Goal: Information Seeking & Learning: Learn about a topic

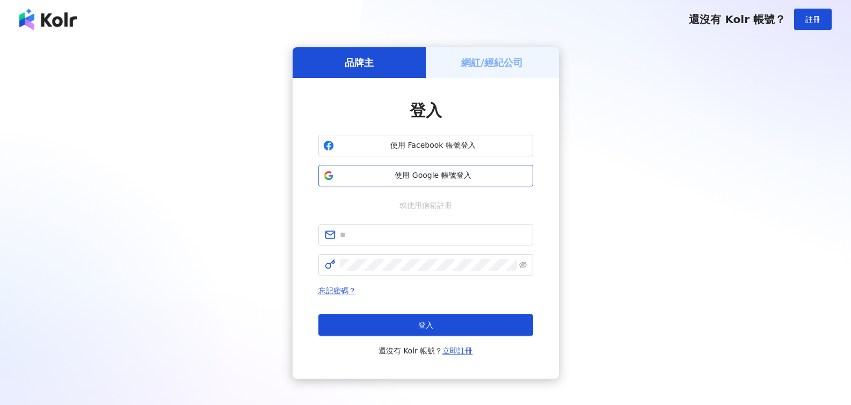
click at [448, 176] on span "使用 Google 帳號登入" at bounding box center [433, 175] width 190 height 11
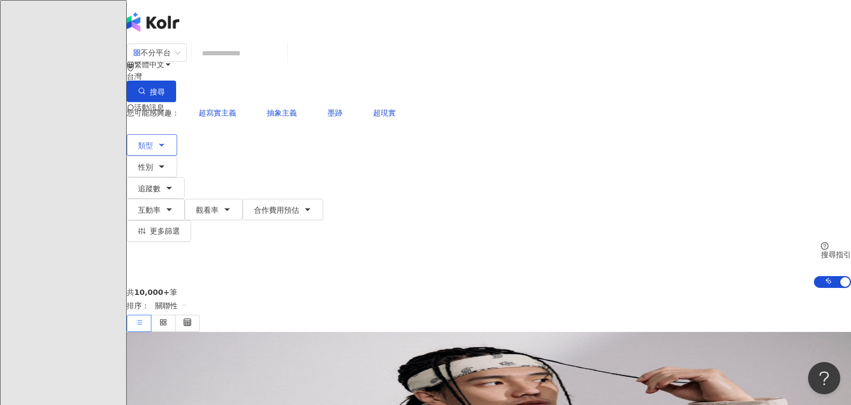
click at [166, 141] on icon "button" at bounding box center [161, 145] width 9 height 9
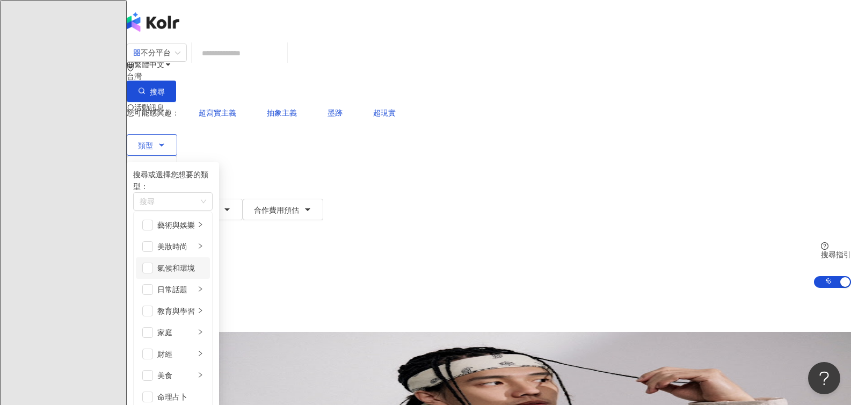
scroll to position [372, 0]
click at [199, 198] on div "button" at bounding box center [167, 202] width 64 height 8
type input "**"
click at [285, 215] on div "家庭 / 母[PERSON_NAME]" at bounding box center [263, 221] width 257 height 12
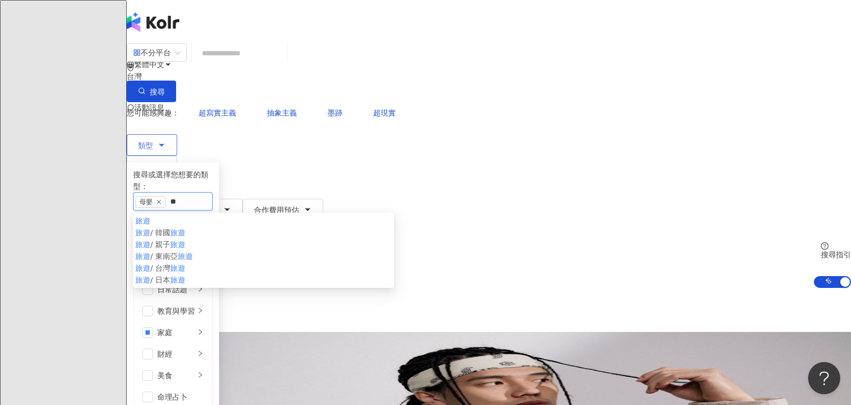
type input "**"
click at [266, 215] on div "旅遊" at bounding box center [263, 221] width 257 height 12
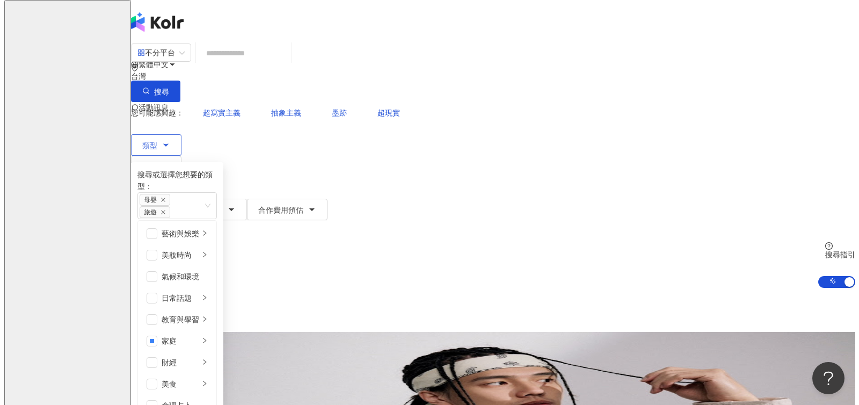
scroll to position [0, 0]
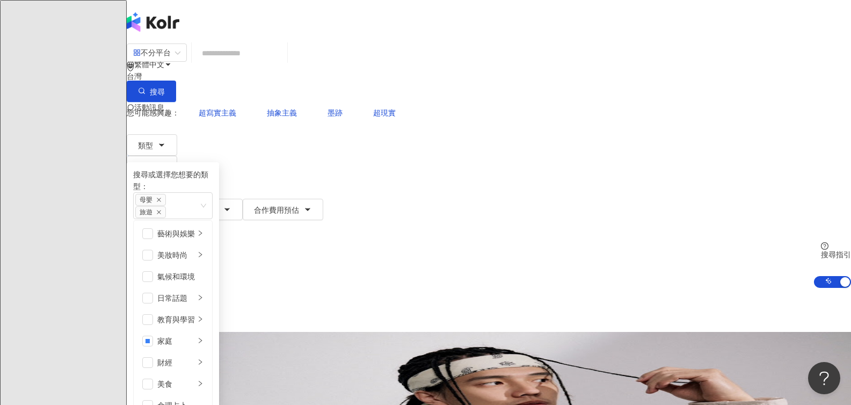
click at [460, 288] on div "共 10,000+ 筆 排序： 關聯性" at bounding box center [489, 310] width 725 height 44
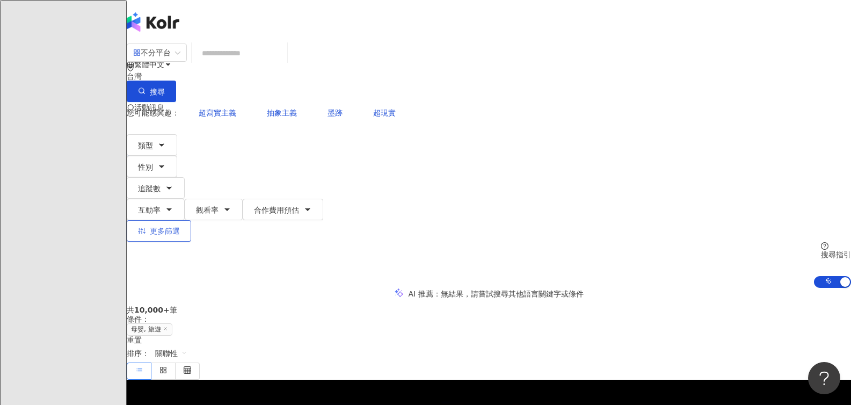
click at [191, 220] on button "更多篩選" at bounding box center [159, 230] width 64 height 21
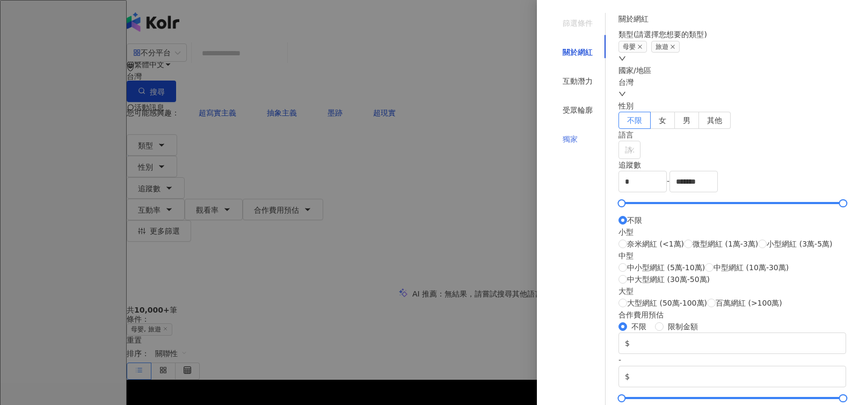
click at [569, 129] on div "獨家" at bounding box center [578, 139] width 56 height 20
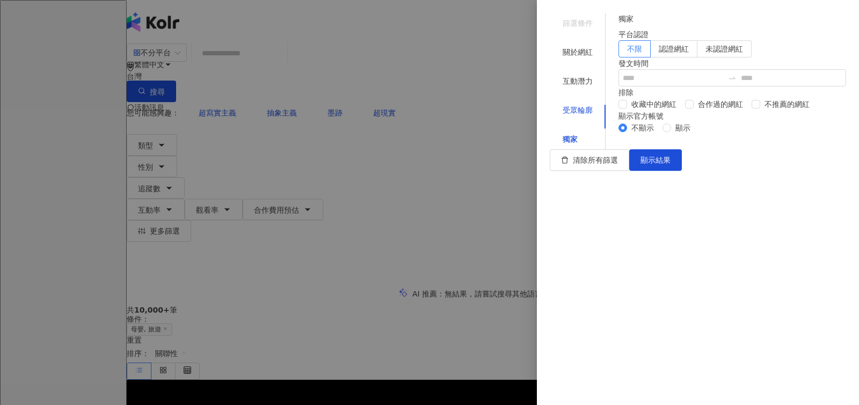
click at [568, 104] on div "受眾輪廓" at bounding box center [578, 110] width 30 height 12
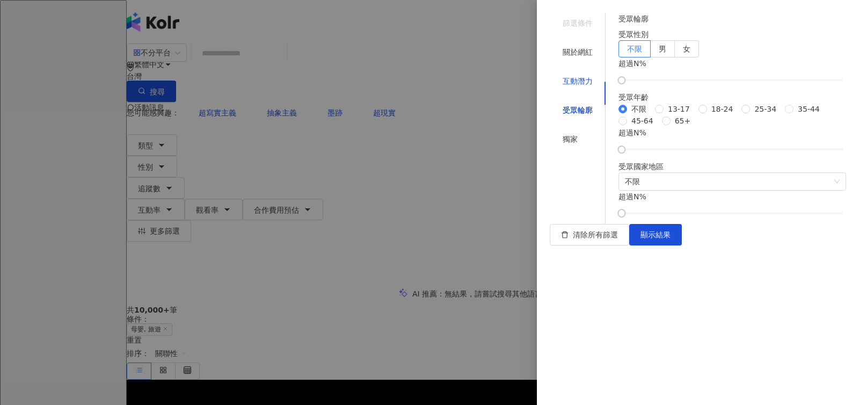
click at [569, 75] on div "互動潛力" at bounding box center [578, 81] width 30 height 12
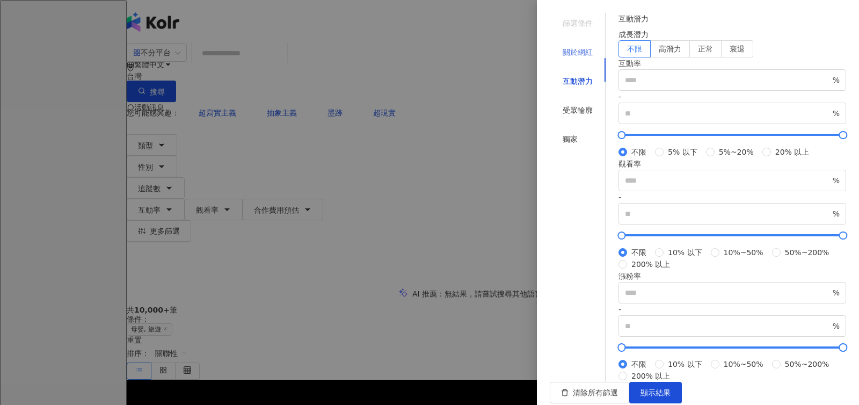
click at [582, 45] on div "關於網紅" at bounding box center [578, 52] width 56 height 20
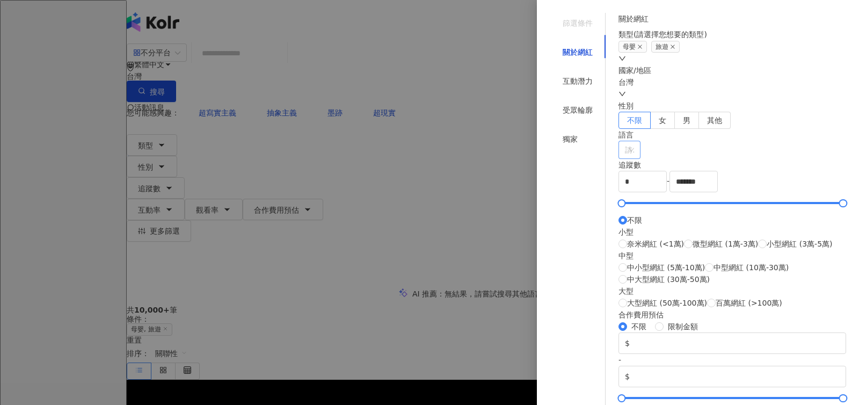
click at [641, 159] on div "請選擇或搜尋" at bounding box center [630, 150] width 22 height 18
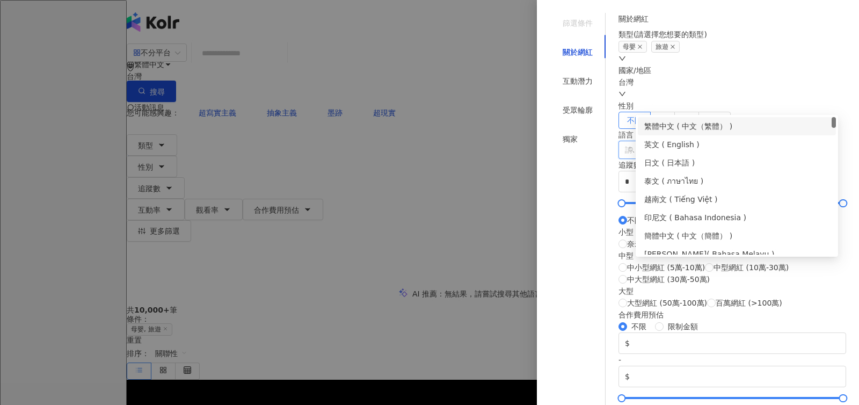
click at [666, 125] on div "繁體中文 ( 中文（繁體） )" at bounding box center [736, 126] width 185 height 12
click at [679, 288] on div "關於網紅 類型 ( 請選擇您想要的類型 ) 母嬰 旅遊 國家/地區 台灣 性別 不限 女 男 其他 語言 繁體中文 追蹤數 * - ******* 不限 小型…" at bounding box center [733, 217] width 228 height 408
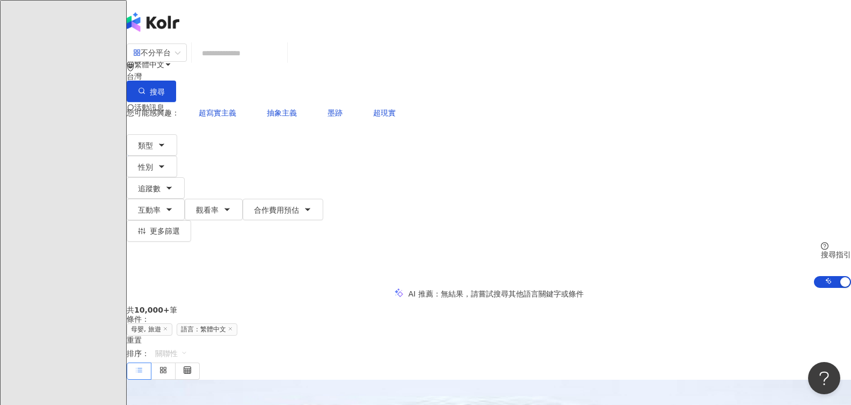
click at [187, 332] on span "關聯性" at bounding box center [171, 353] width 32 height 17
click at [506, 306] on div "共 10,000+ 筆 條件 ： 母[PERSON_NAME], 旅遊 語言：繁體中文 重置 排序： 關聯性" at bounding box center [489, 343] width 725 height 74
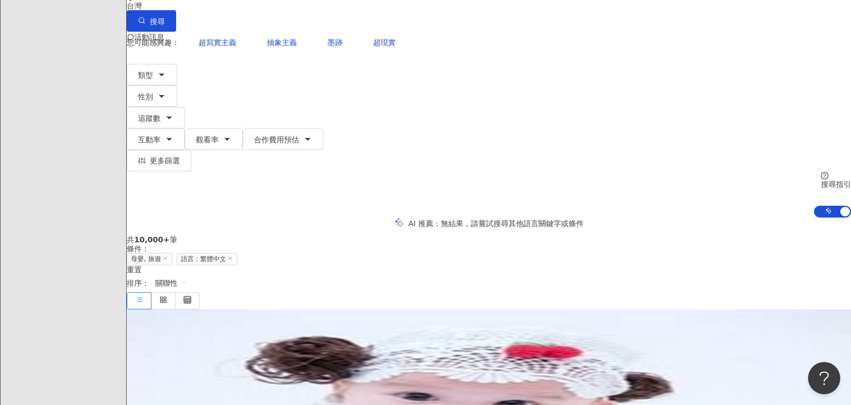
scroll to position [66, 0]
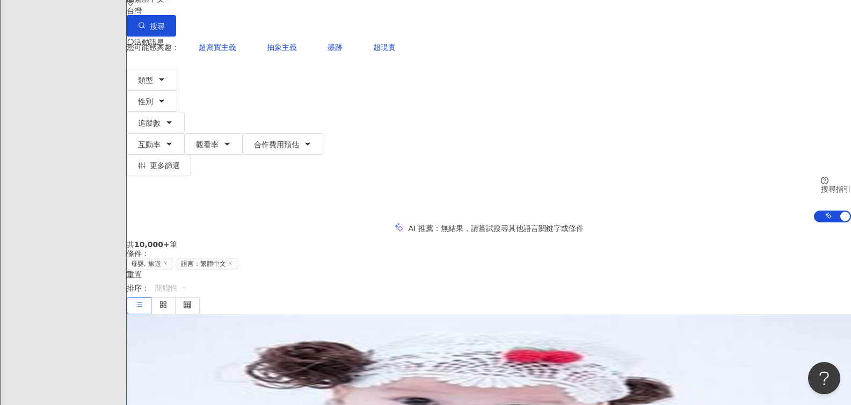
click at [187, 279] on span "關聯性" at bounding box center [171, 287] width 32 height 17
click at [679, 184] on div "追蹤數" at bounding box center [741, 188] width 27 height 12
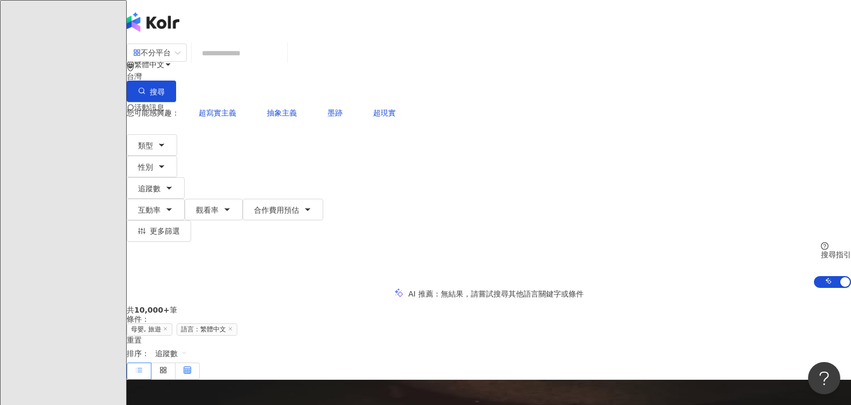
click at [191, 332] on icon at bounding box center [188, 370] width 8 height 8
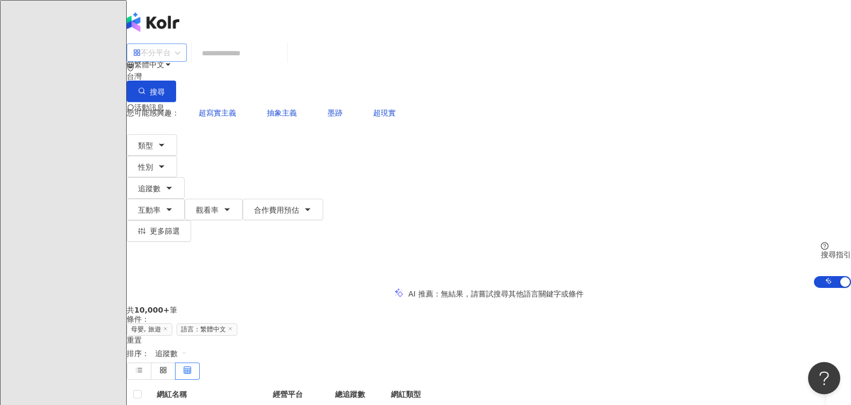
click at [171, 61] on div "不分平台" at bounding box center [152, 52] width 38 height 17
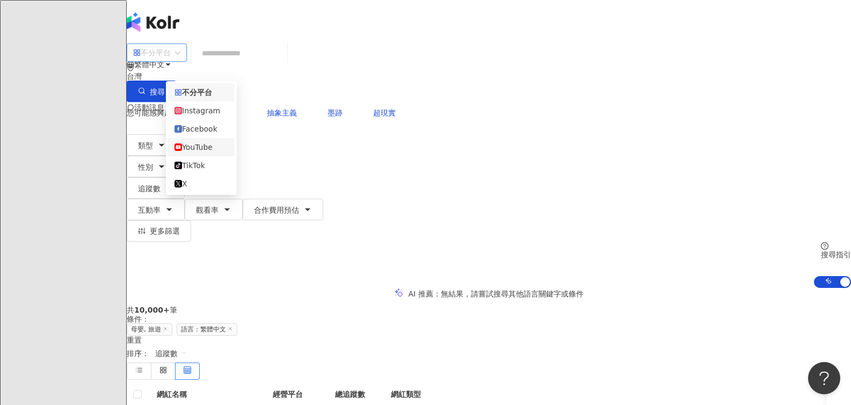
click at [208, 149] on div "YouTube" at bounding box center [202, 147] width 54 height 12
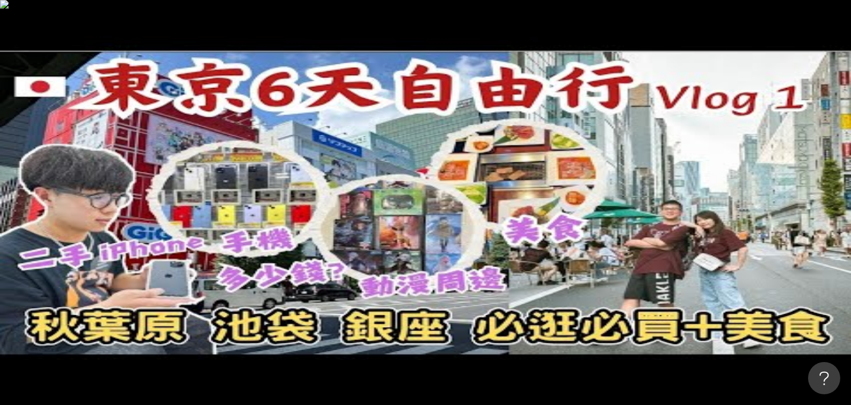
click at [177, 134] on button "類型" at bounding box center [152, 144] width 50 height 21
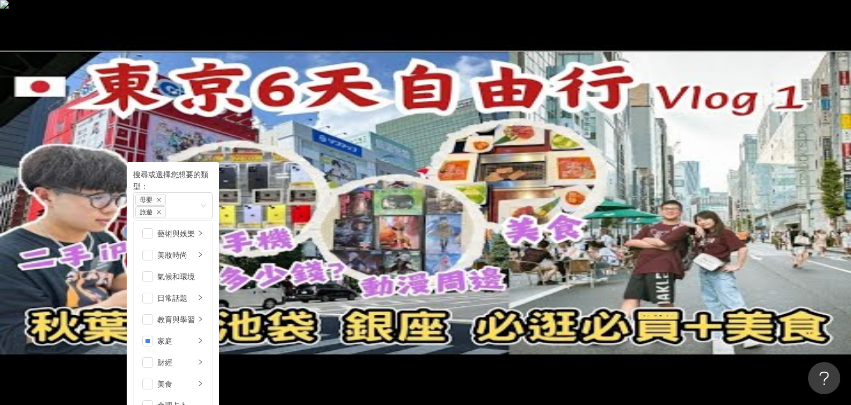
click at [546, 288] on div "AI 推薦 ： 精選優質網紅" at bounding box center [489, 293] width 725 height 11
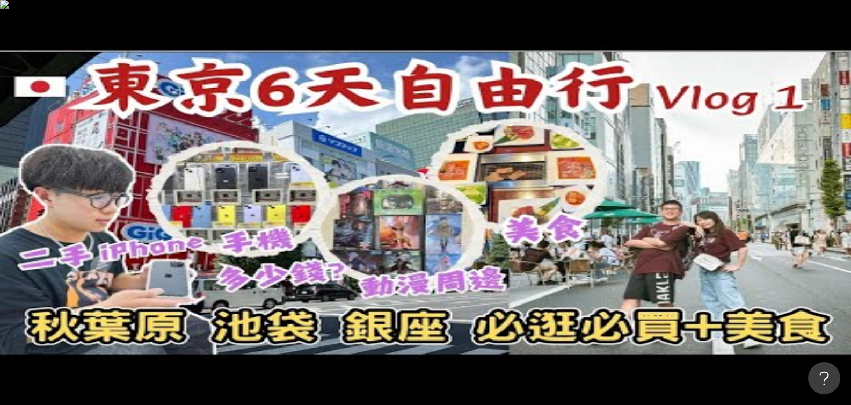
click at [191, 220] on button "更多篩選" at bounding box center [159, 230] width 64 height 21
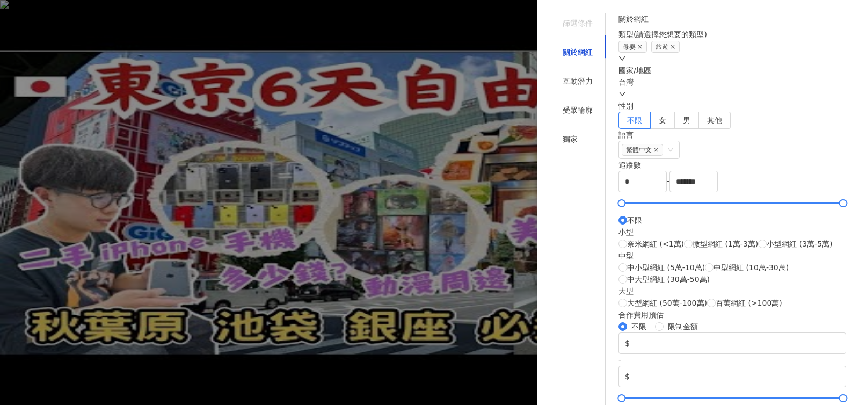
click at [436, 157] on div at bounding box center [429, 202] width 859 height 405
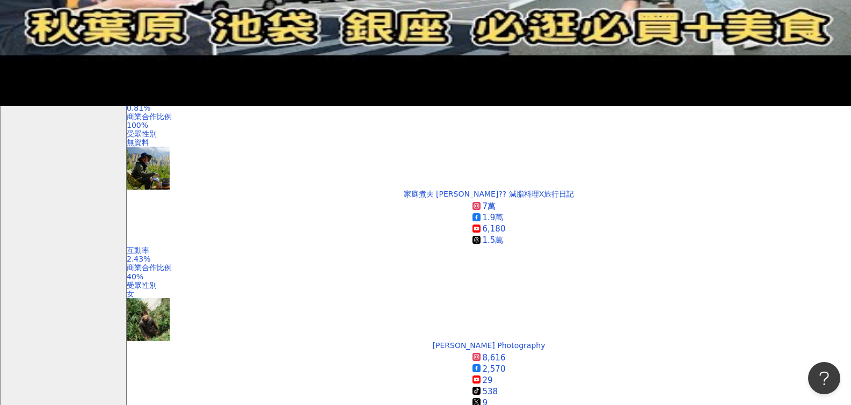
scroll to position [244, 0]
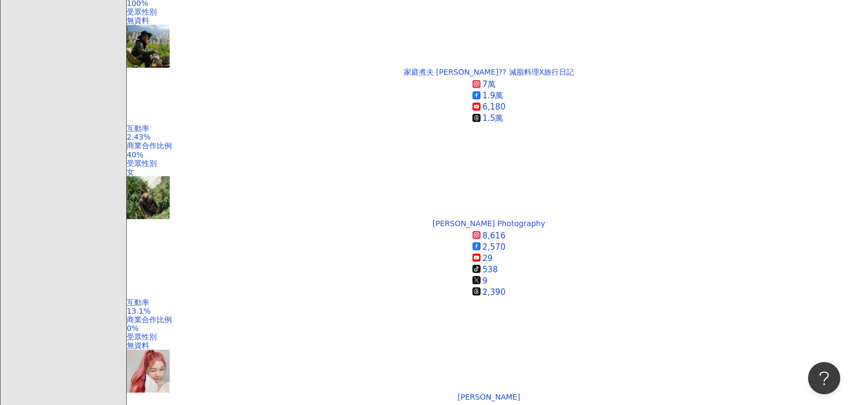
scroll to position [311, 0]
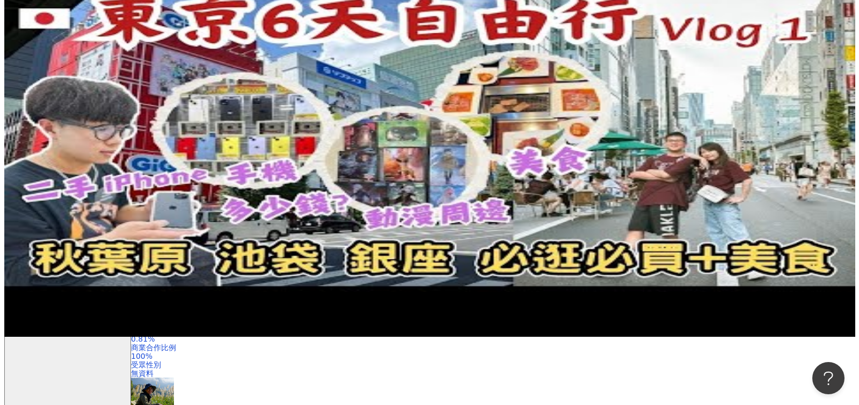
scroll to position [0, 0]
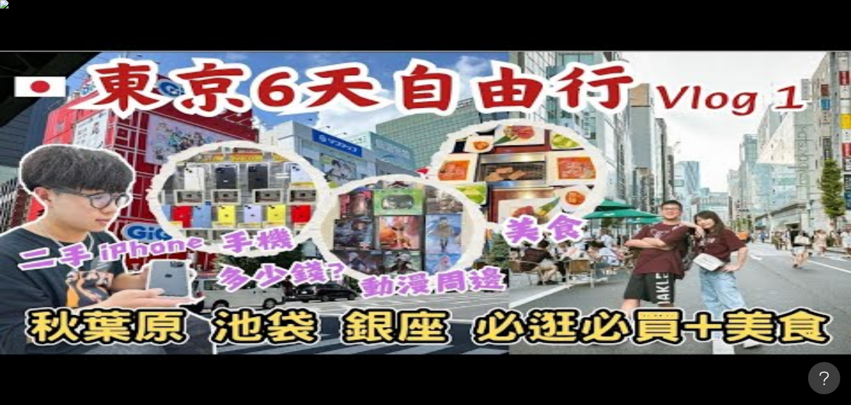
click at [180, 227] on span "更多篩選" at bounding box center [165, 231] width 30 height 9
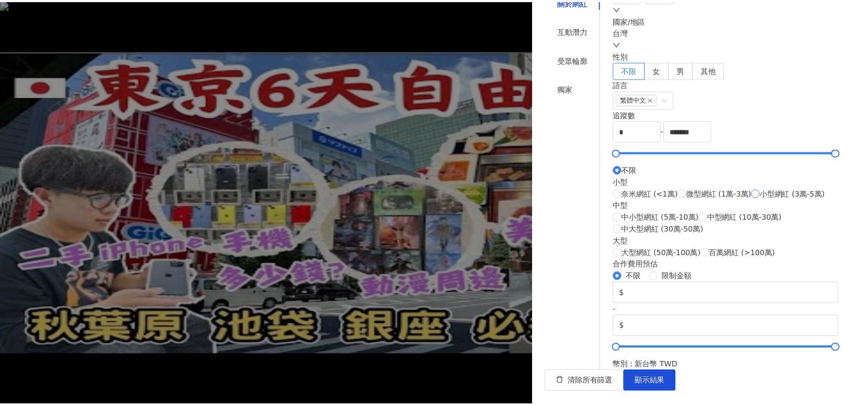
scroll to position [53, 0]
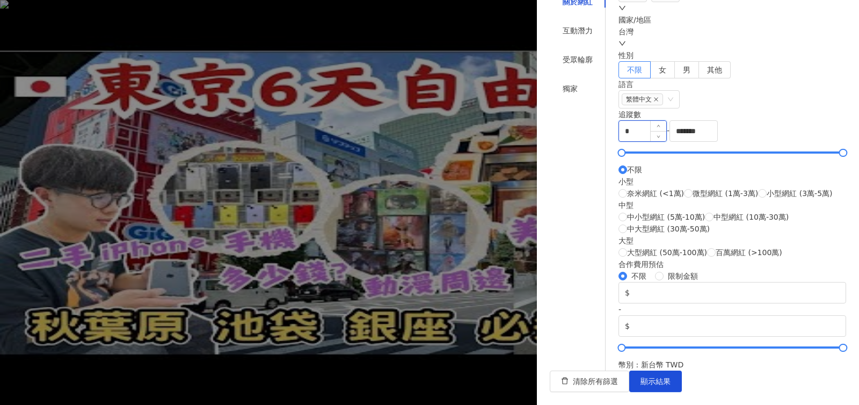
click at [655, 141] on input "*" at bounding box center [642, 131] width 47 height 20
type input "*****"
click at [671, 332] on span "顯示結果" at bounding box center [656, 381] width 30 height 9
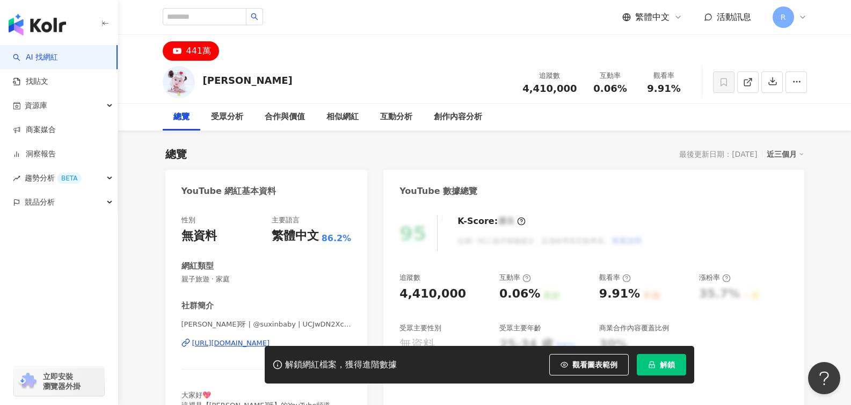
click at [183, 43] on button "441萬" at bounding box center [191, 50] width 57 height 19
click at [194, 49] on div "441萬" at bounding box center [198, 51] width 25 height 15
drag, startPoint x: 199, startPoint y: 50, endPoint x: 202, endPoint y: 65, distance: 14.9
click at [200, 52] on div "441萬" at bounding box center [198, 51] width 25 height 15
drag, startPoint x: 213, startPoint y: 78, endPoint x: 222, endPoint y: 78, distance: 8.6
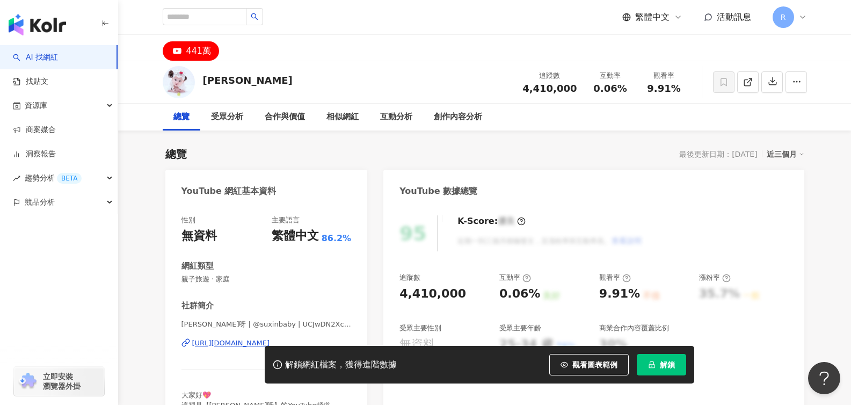
click at [215, 78] on div "[PERSON_NAME]" at bounding box center [248, 80] width 90 height 13
drag, startPoint x: 234, startPoint y: 78, endPoint x: 250, endPoint y: 85, distance: 17.6
click at [234, 78] on div "Su Xin 追蹤數 4,410,000 互動率 0.06% 觀看率 9.91%" at bounding box center [484, 82] width 687 height 42
click at [729, 83] on span at bounding box center [723, 81] width 21 height 21
click at [730, 83] on span at bounding box center [723, 81] width 21 height 21
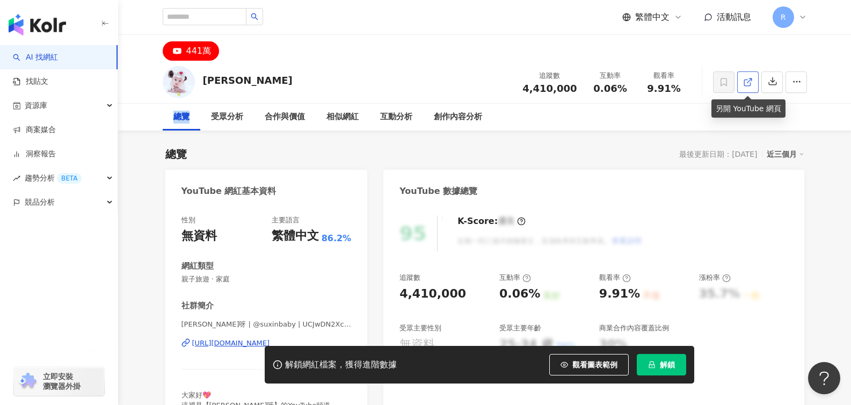
click at [751, 82] on icon at bounding box center [748, 82] width 10 height 10
